Goal: Use online tool/utility: Utilize a website feature to perform a specific function

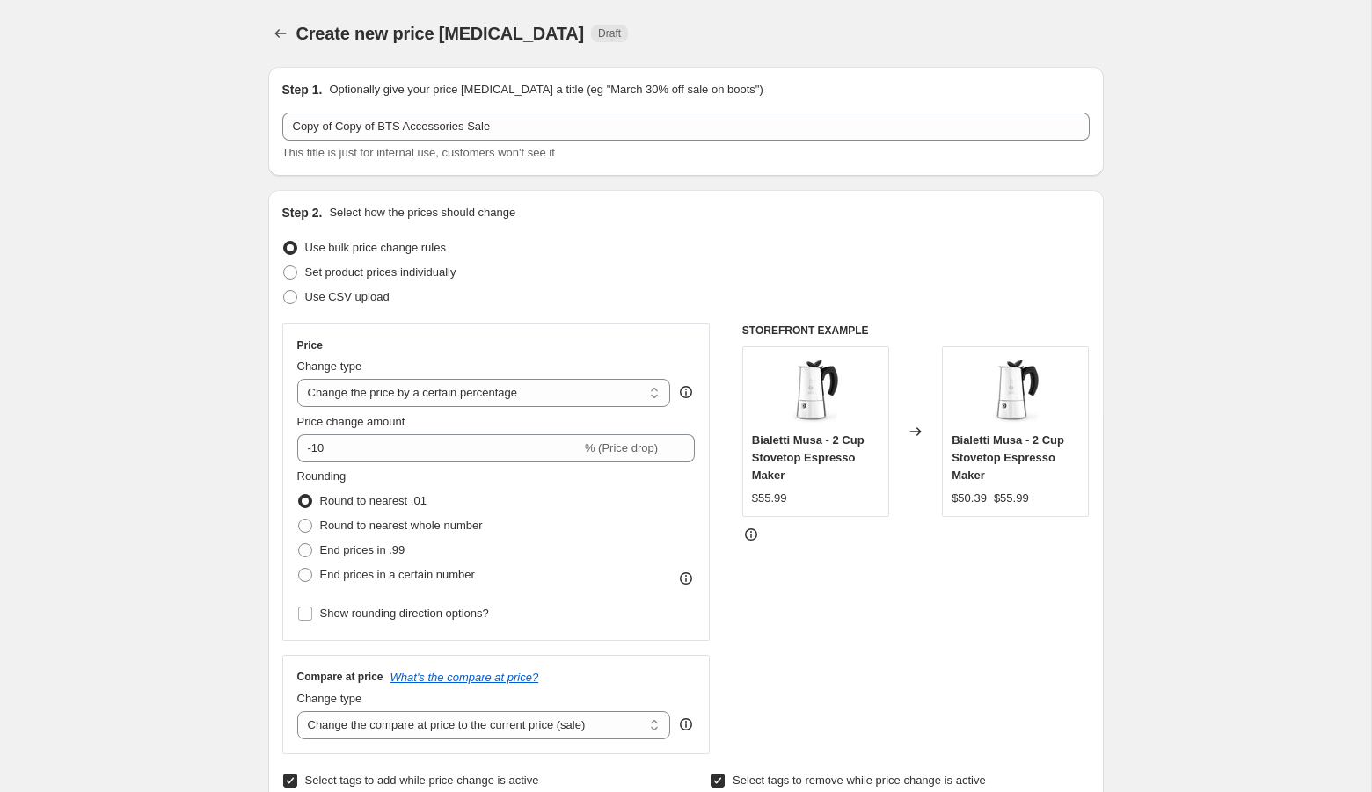
select select "percentage"
select select "tag"
select select "collection"
select select "not_equal"
select select "collection"
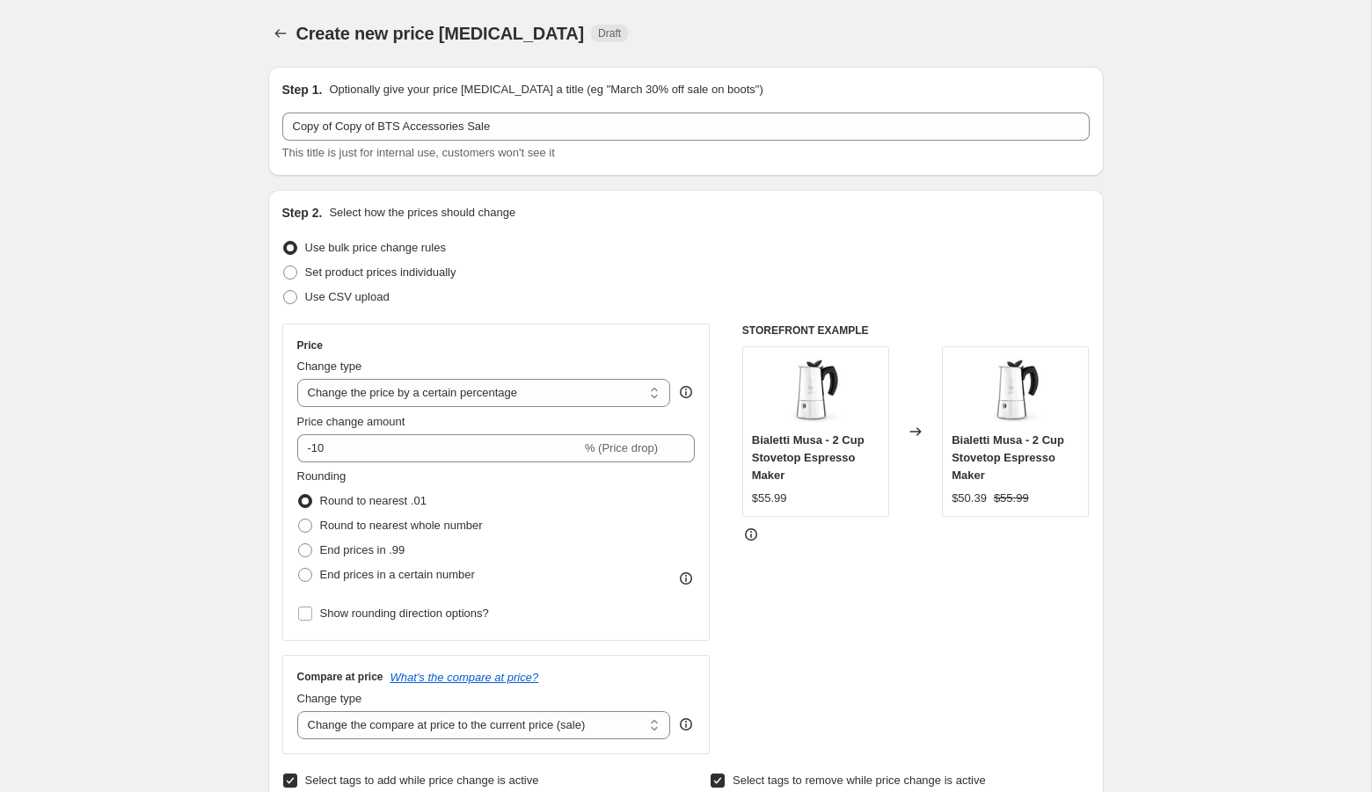
select select "not_equal"
select select "collection"
select select "not_equal"
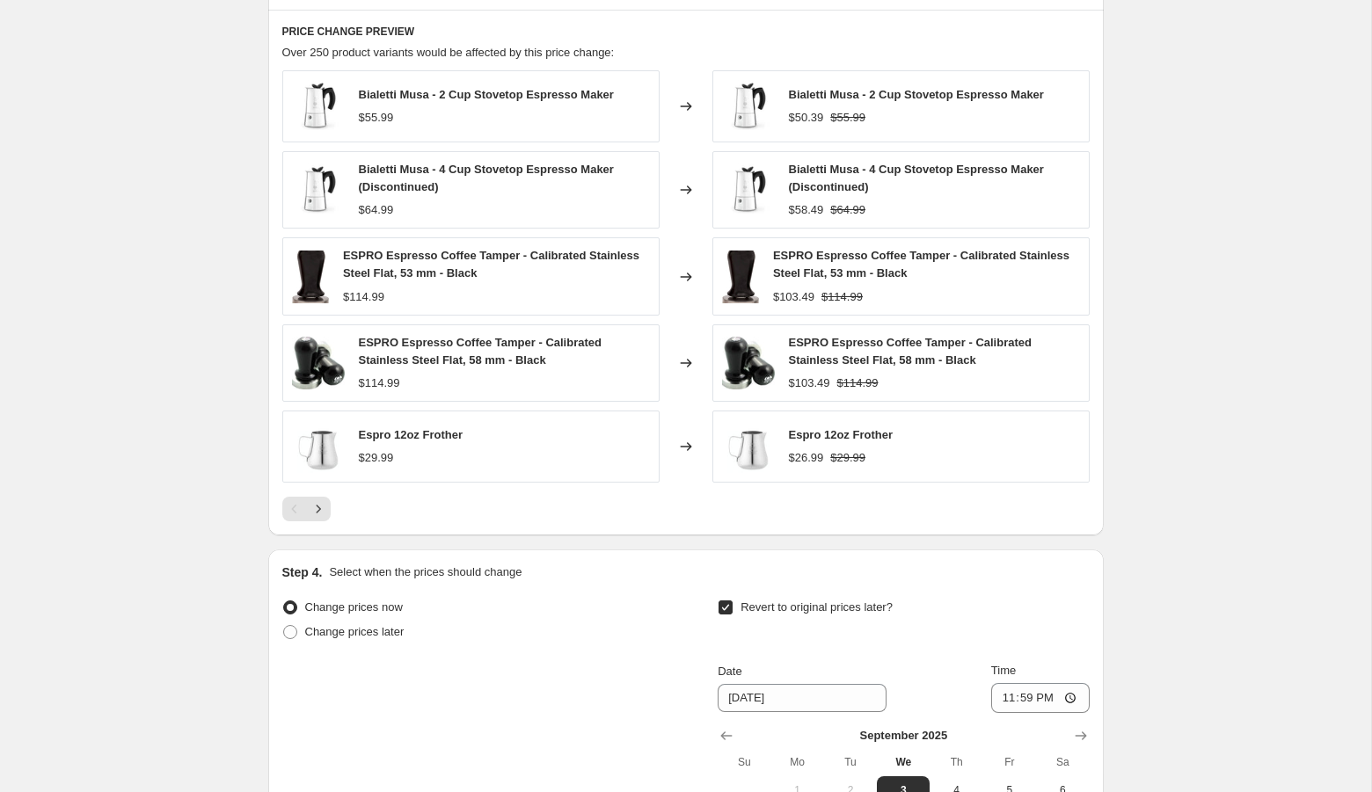
scroll to position [1689, 0]
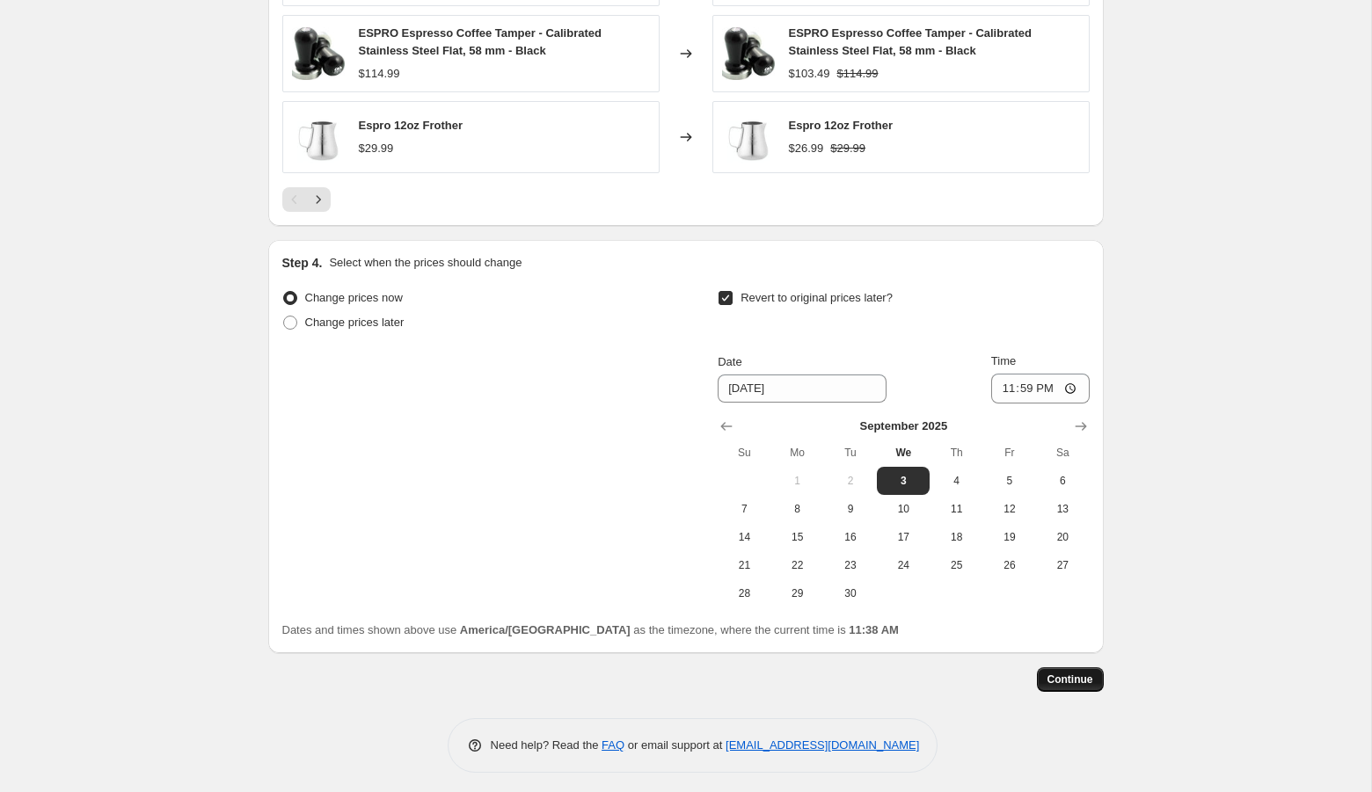
click at [1070, 676] on span "Continue" at bounding box center [1071, 680] width 46 height 14
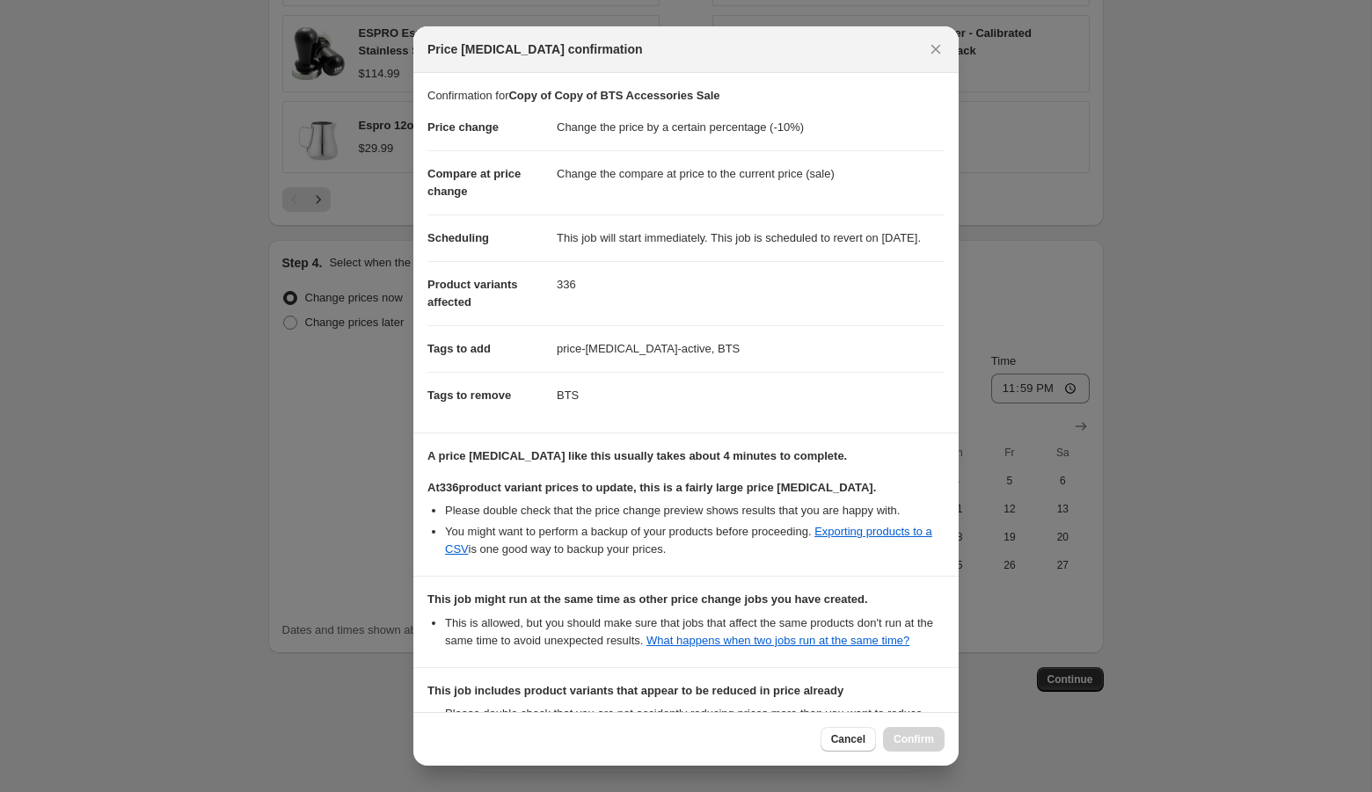
scroll to position [277, 0]
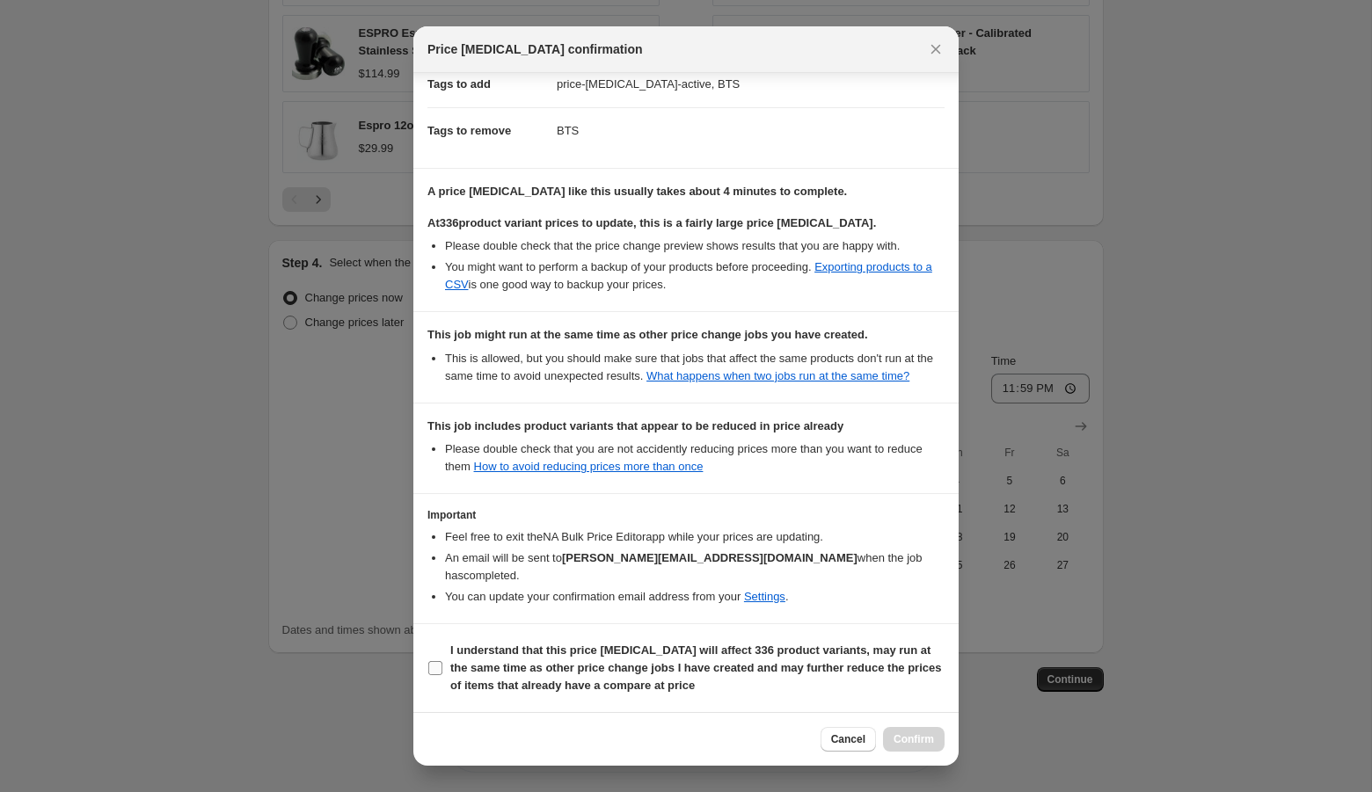
click at [456, 652] on b "I understand that this price change job will affect 336 product variants, may r…" at bounding box center [695, 668] width 491 height 48
click at [442, 661] on input "I understand that this price change job will affect 336 product variants, may r…" at bounding box center [435, 668] width 14 height 14
checkbox input "true"
click at [918, 738] on span "Confirm" at bounding box center [914, 740] width 40 height 14
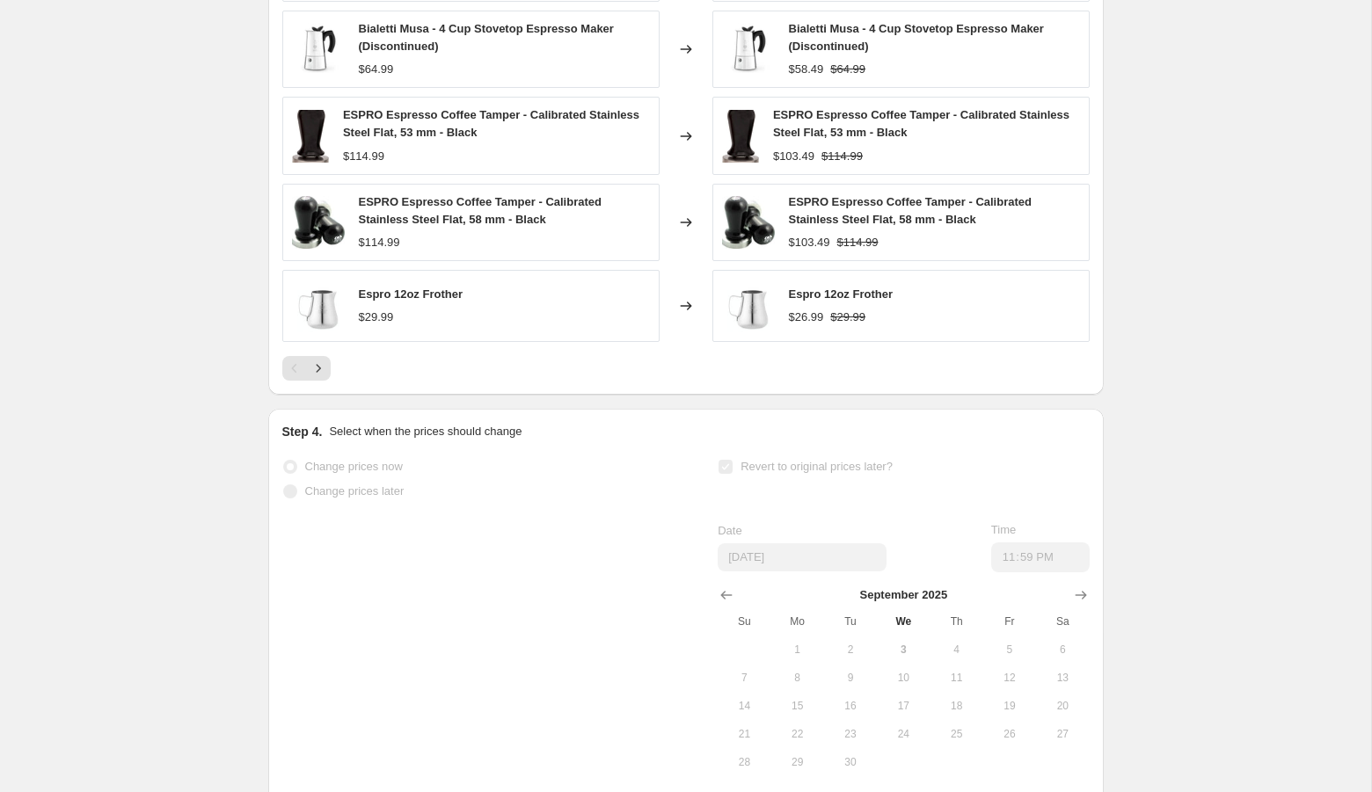
scroll to position [1589, 0]
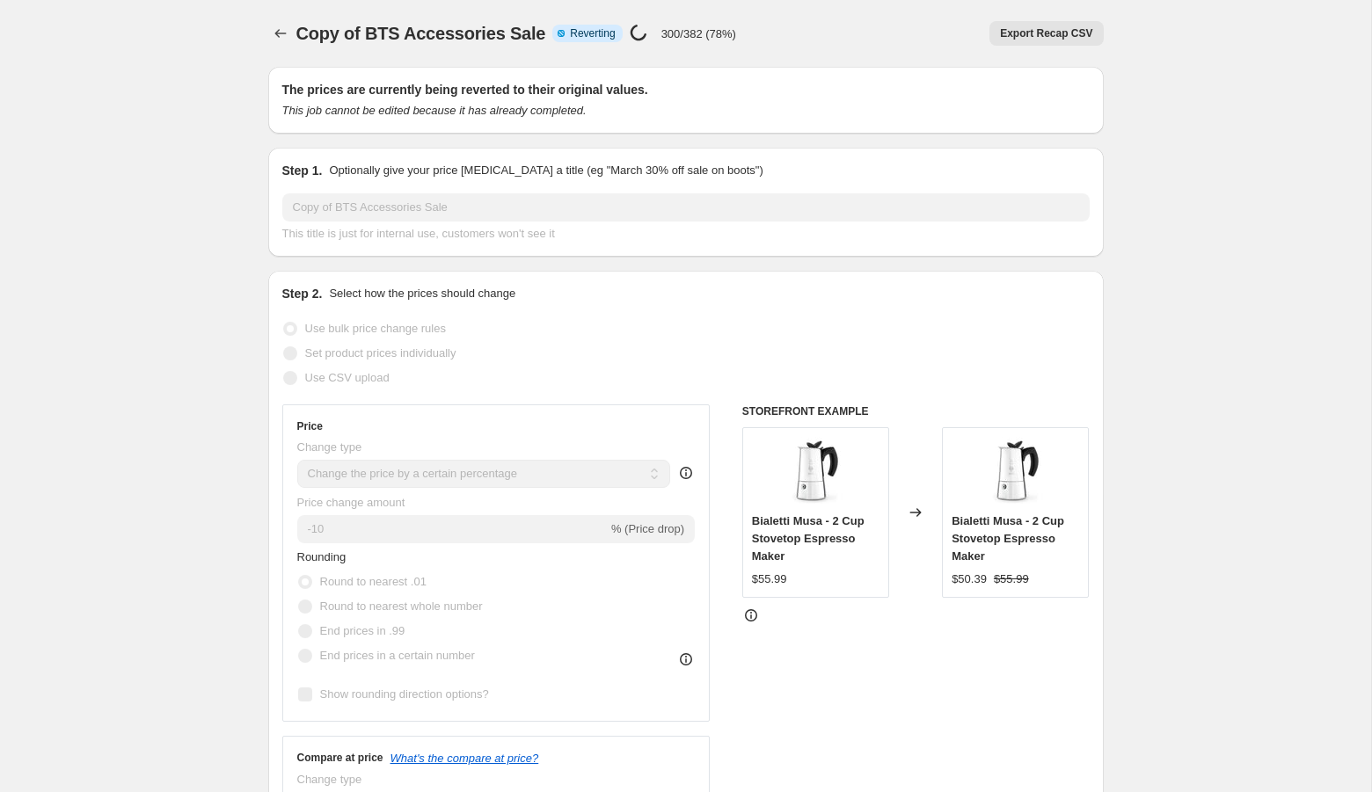
select select "percentage"
select select "tag"
select select "collection"
select select "not_equal"
click at [849, 22] on div "Export Recap CSV" at bounding box center [927, 33] width 354 height 25
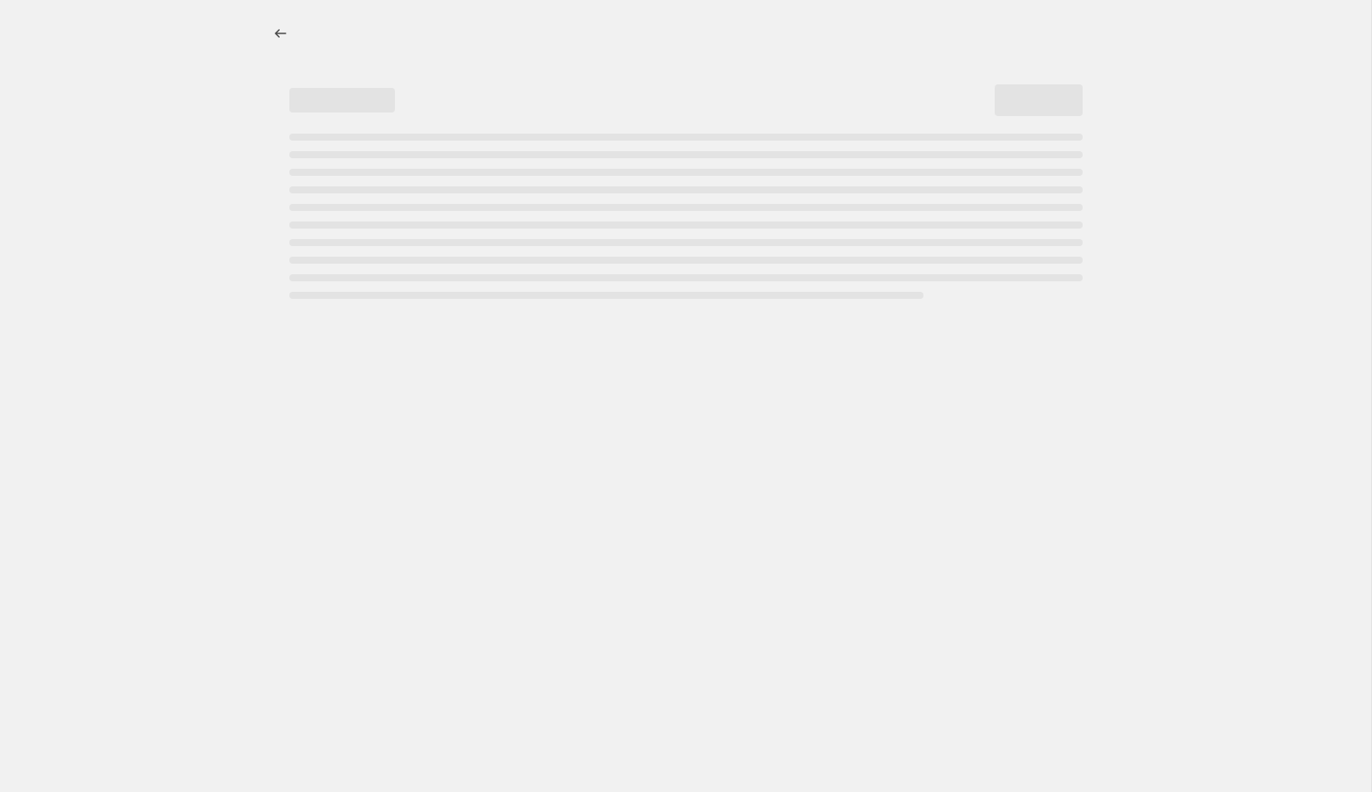
select select "percentage"
select select "not_equal"
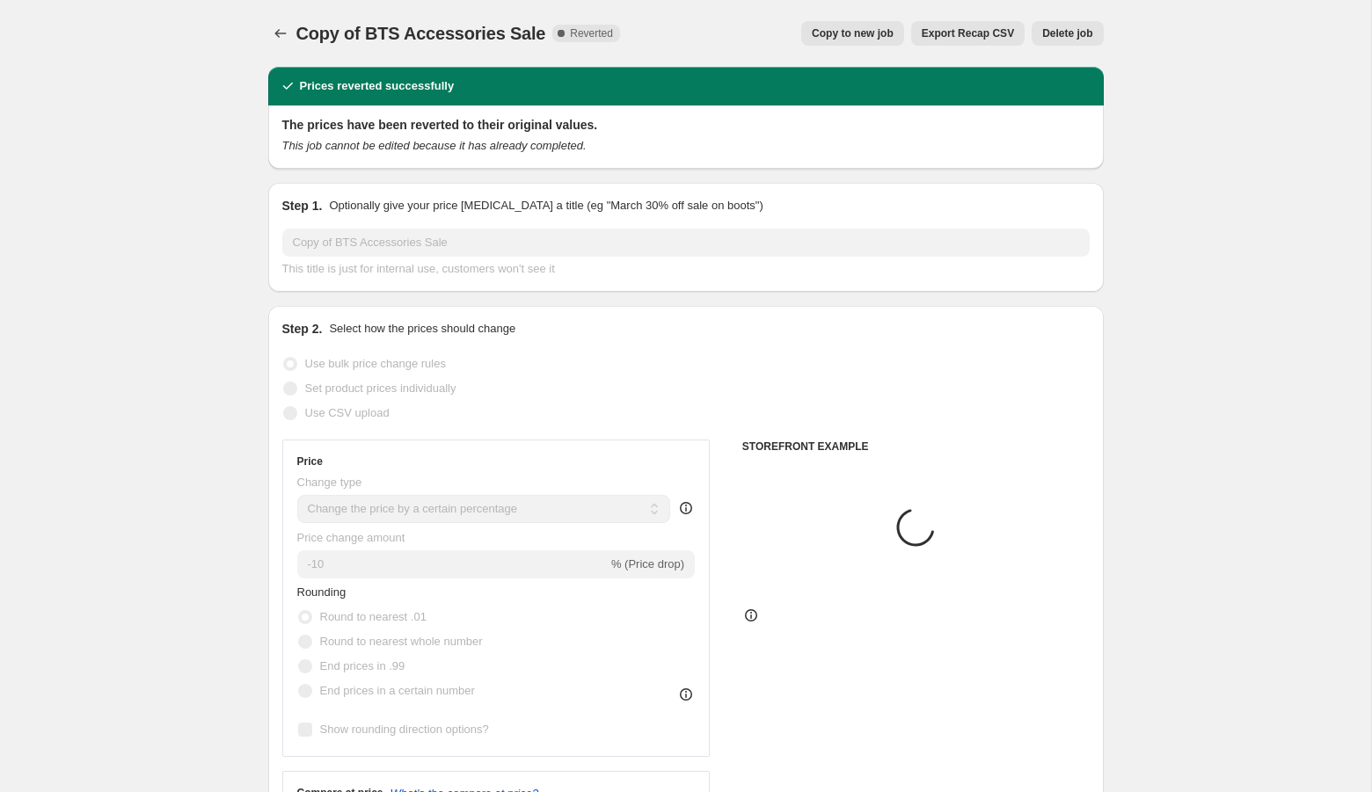
select select "collection"
select select "tag"
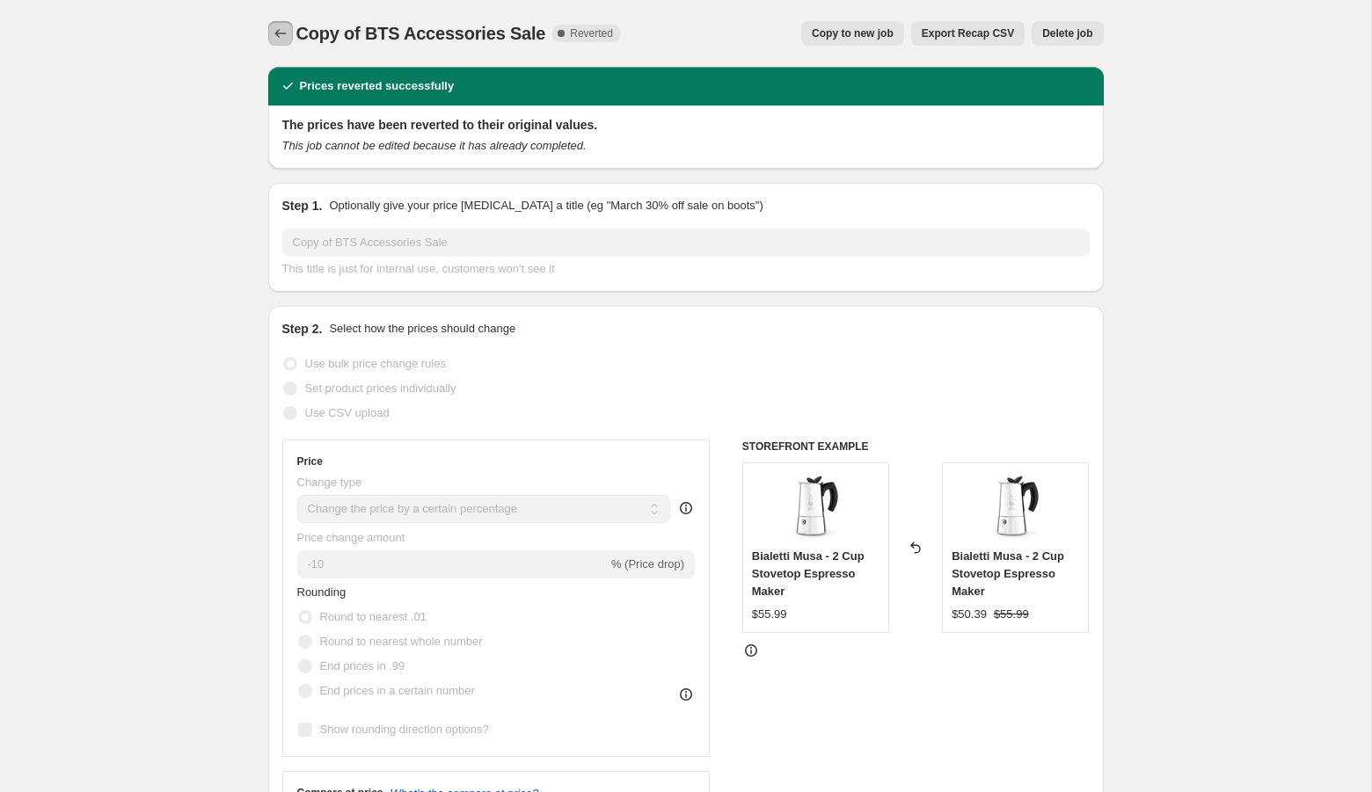
click at [285, 28] on icon "Price change jobs" at bounding box center [281, 34] width 18 height 18
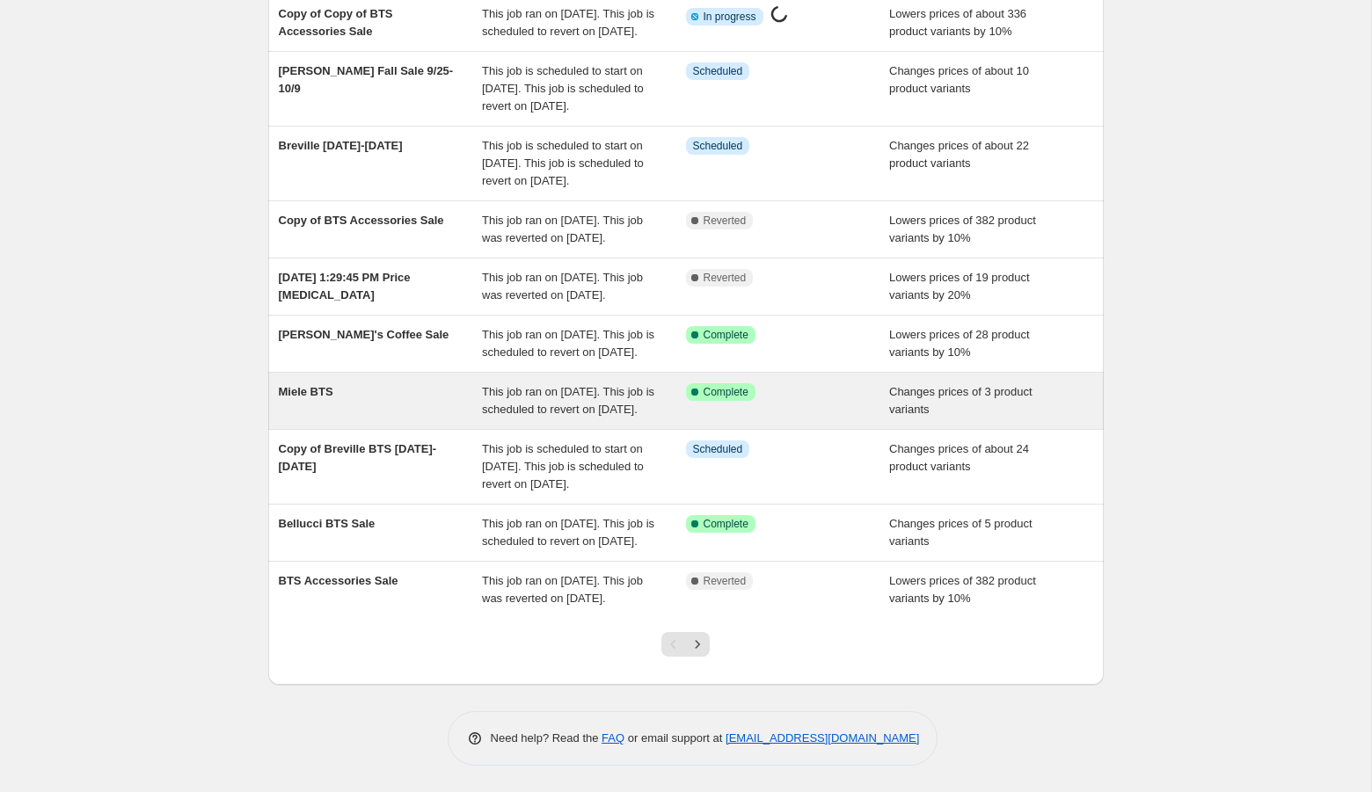
scroll to position [211, 0]
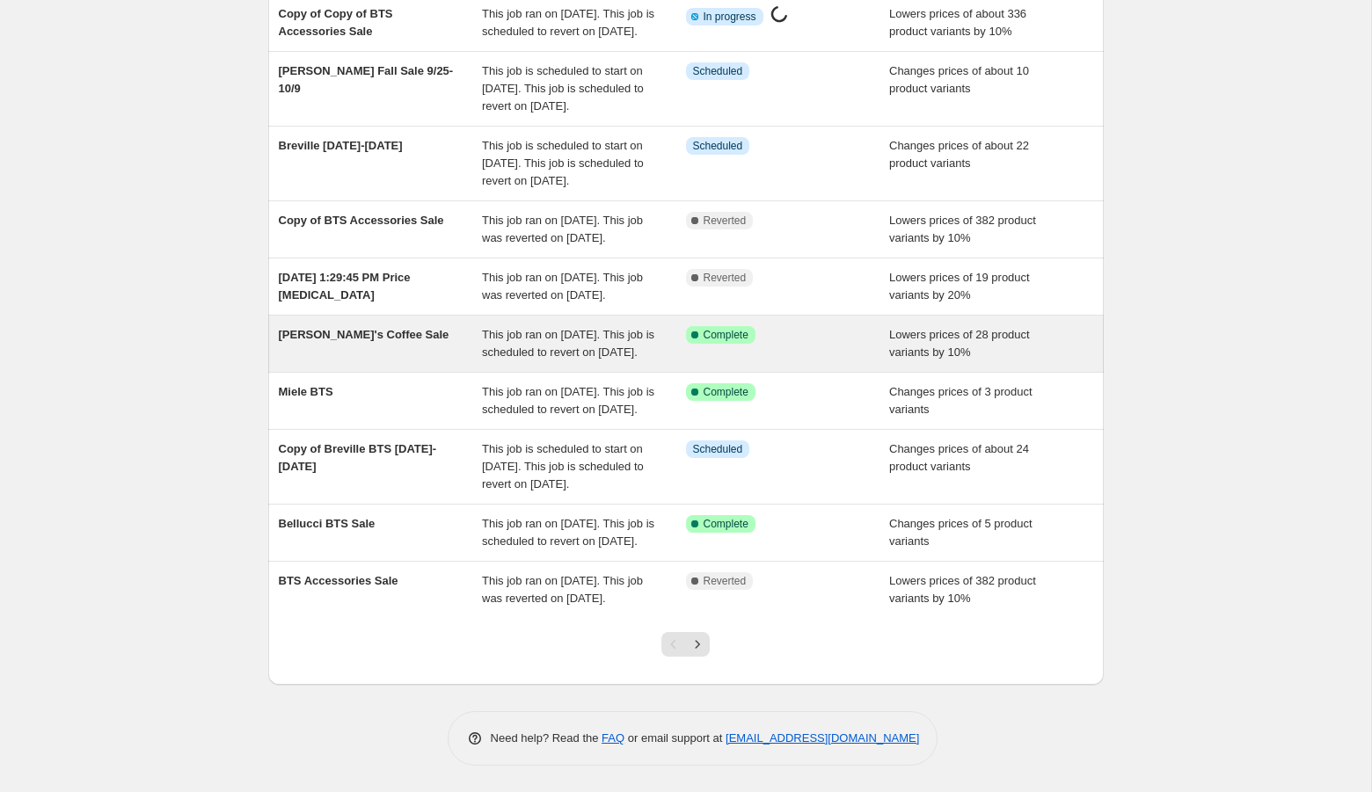
click at [360, 341] on span "[PERSON_NAME]'s Coffee Sale" at bounding box center [364, 334] width 171 height 13
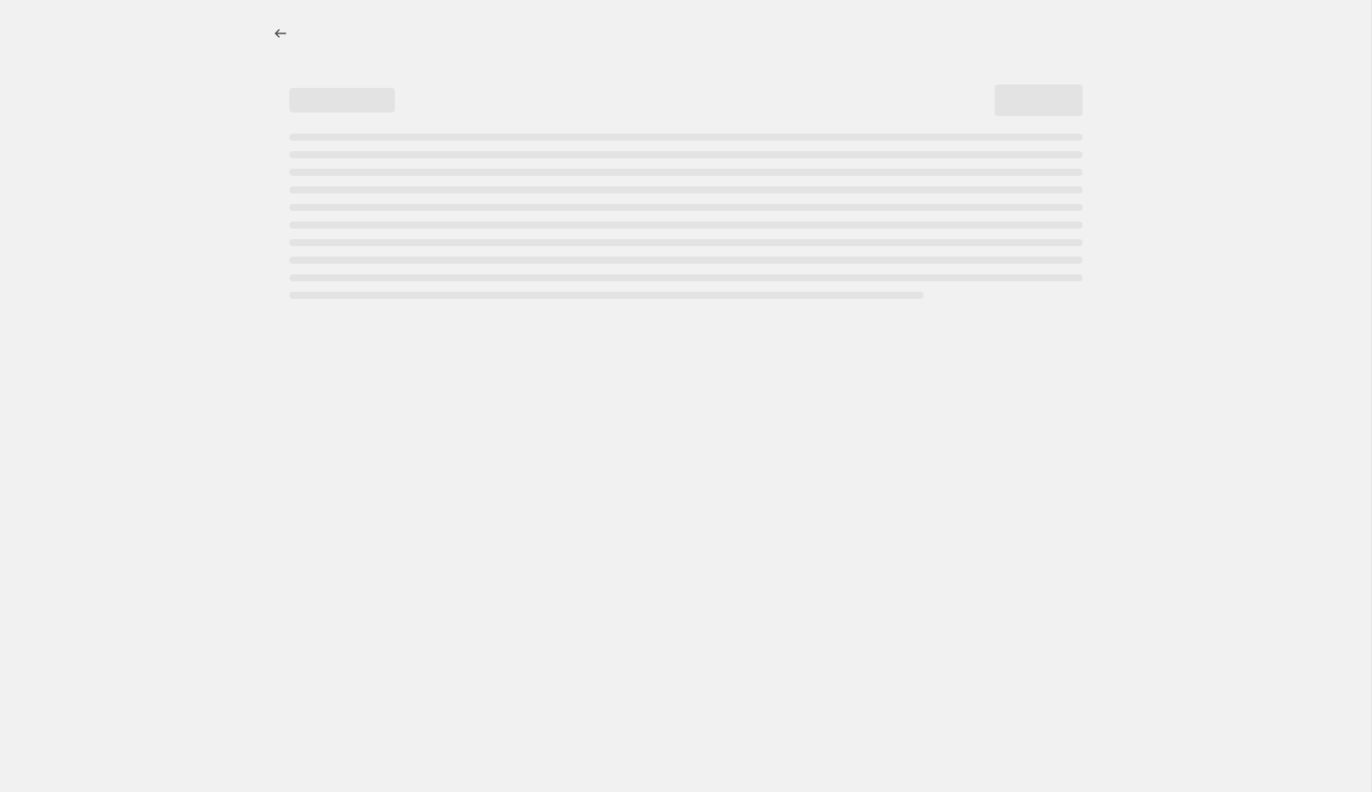
select select "percentage"
select select "collection"
